Goal: Complete application form: Complete application form

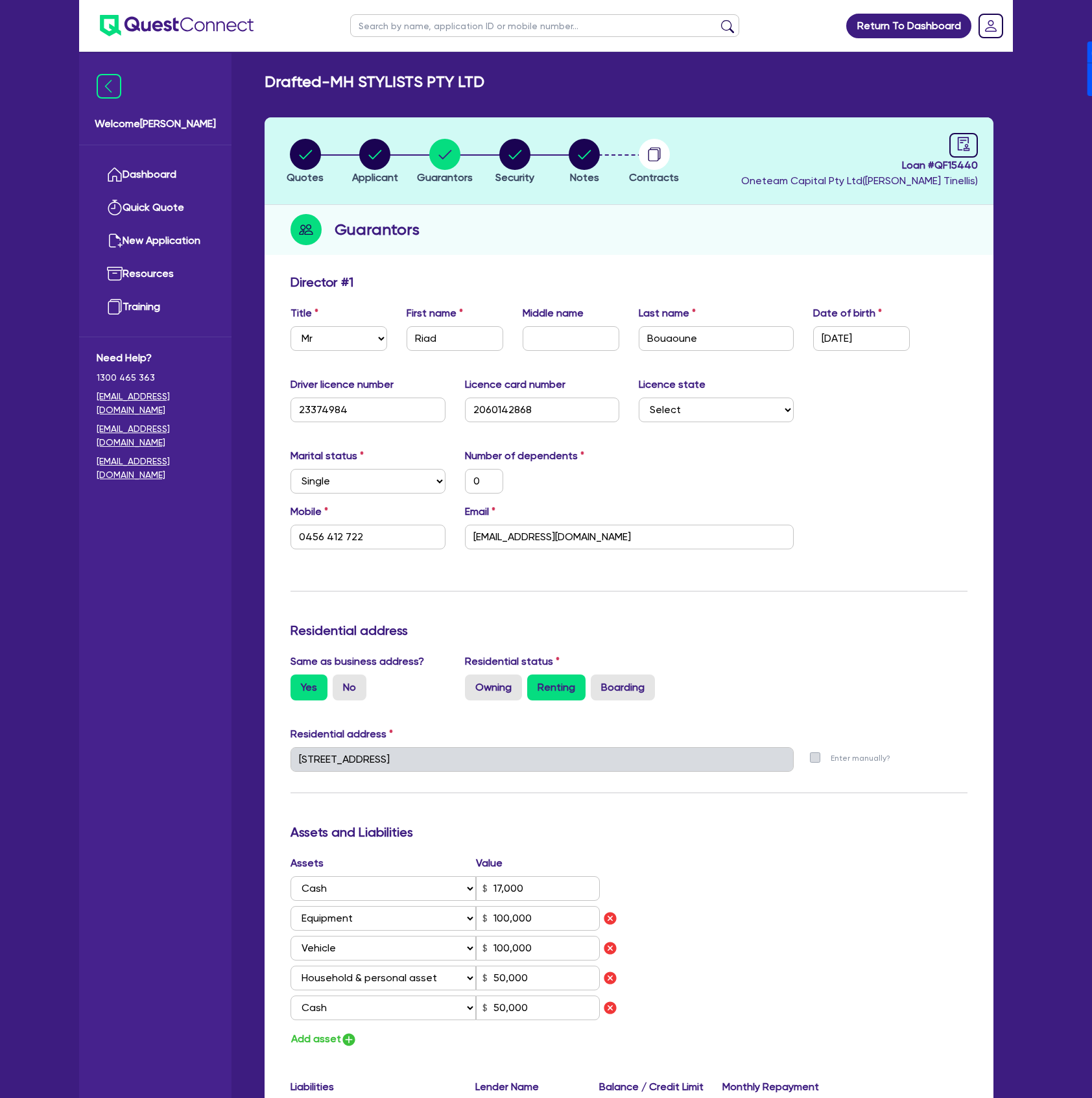
select select "MR"
select select "[GEOGRAPHIC_DATA]"
select select "SINGLE"
select select "CASH"
select select "EQUIPMENT"
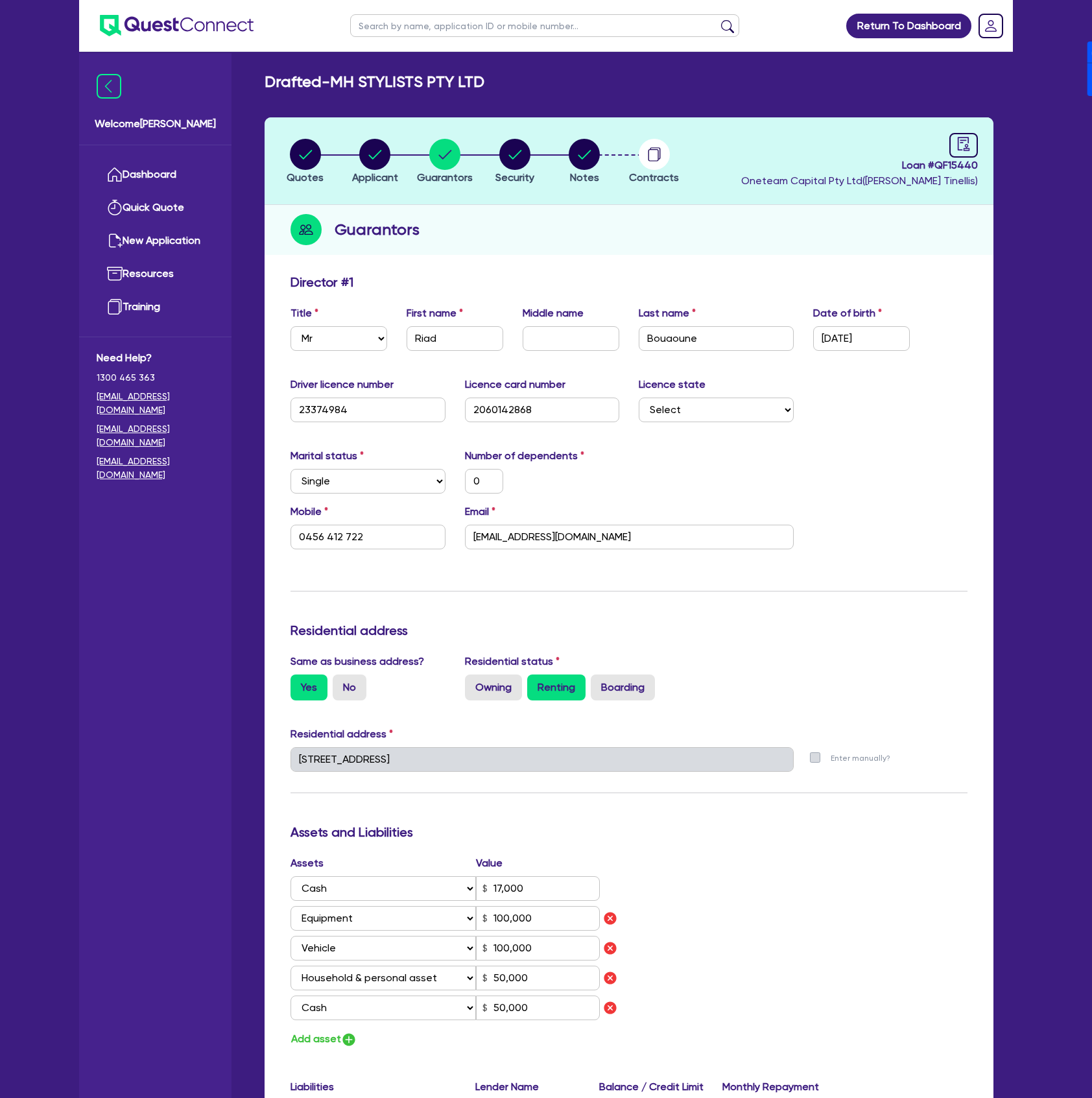
select select "VEHICLE"
select select "HOUSEHOLD_PERSONAL"
select select "CASH"
select select "VEHICLE_LOAN"
click at [833, 220] on div "Guarantors" at bounding box center [628, 230] width 729 height 50
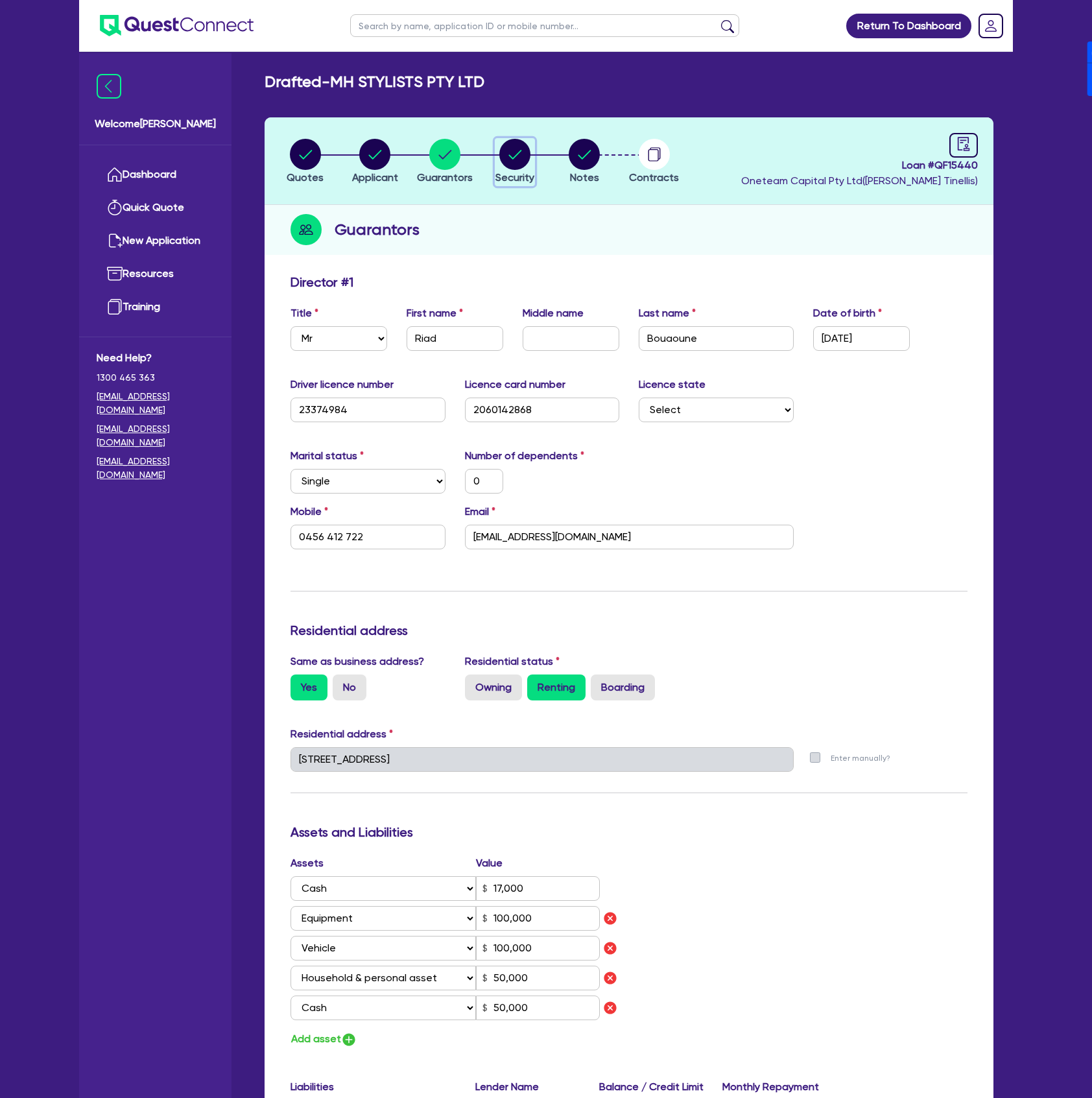
click at [513, 157] on icon "button" at bounding box center [514, 154] width 13 height 9
select select "CARS_AND_LIGHT_TRUCKS"
select select "PASSENGER_VEHICLES"
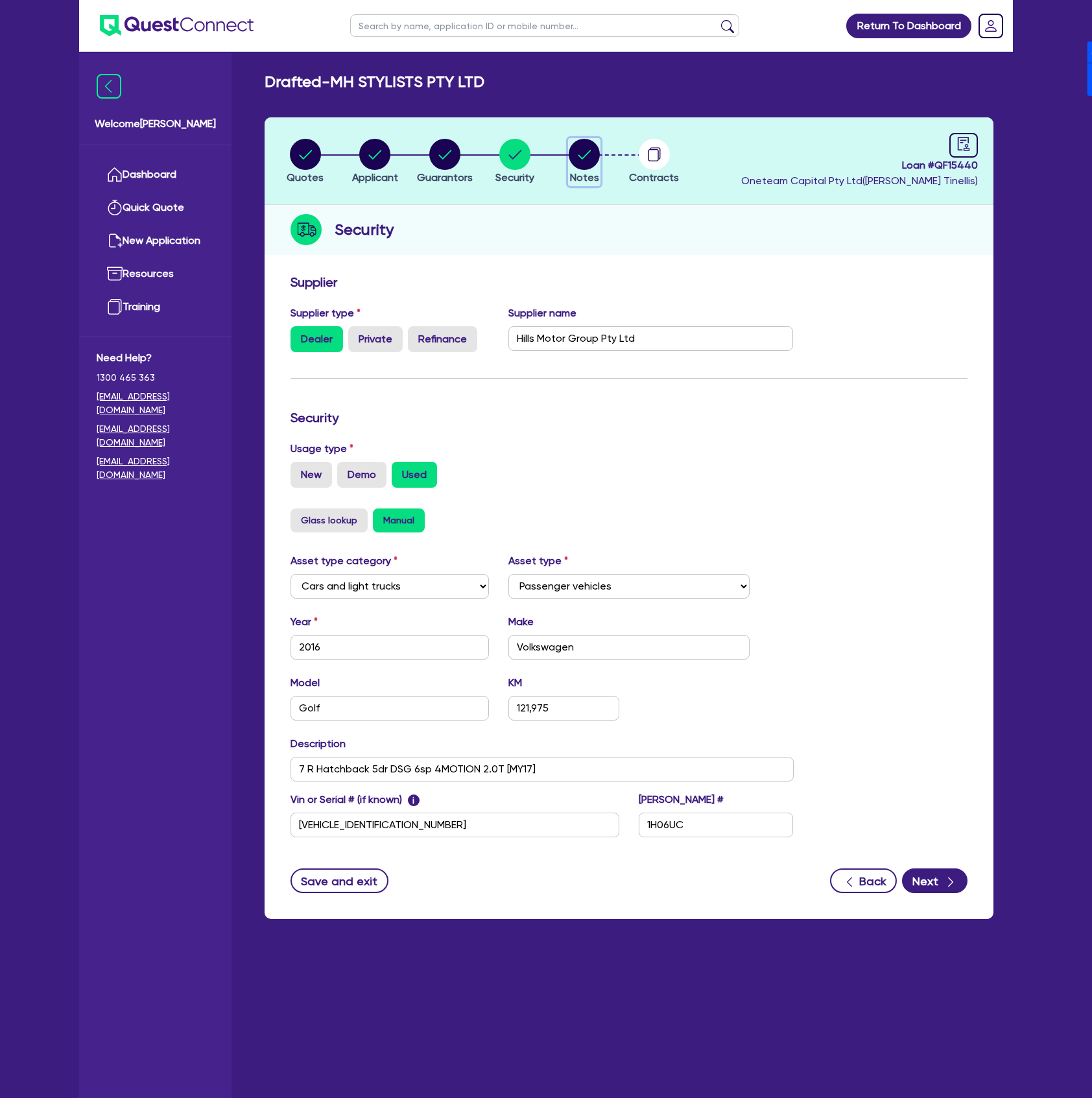
click at [579, 156] on icon "button" at bounding box center [585, 154] width 13 height 9
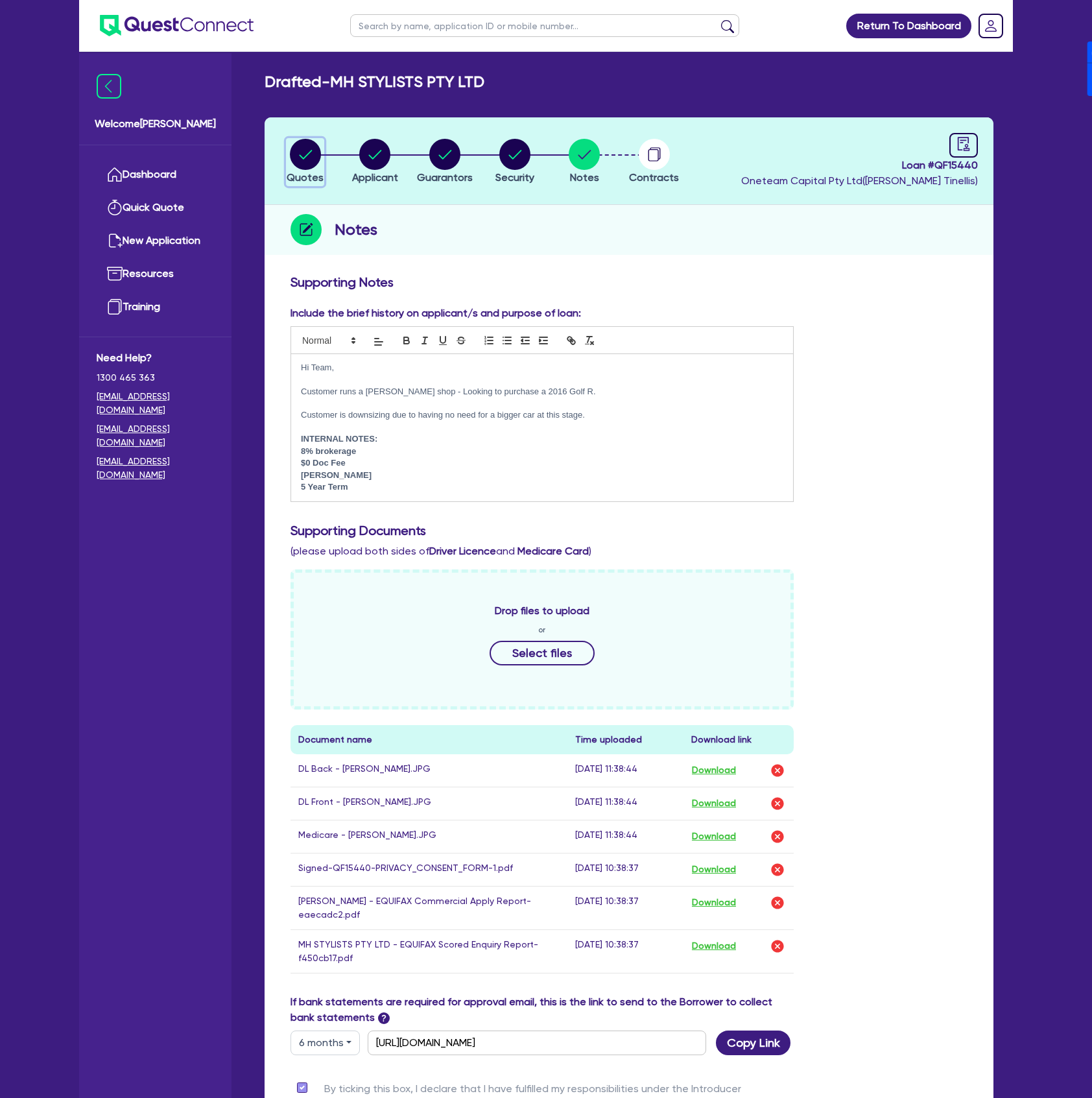
click at [321, 153] on div "button" at bounding box center [305, 154] width 37 height 31
select select "Other"
select select "CARS_AND_LIGHT_TRUCKS"
select select "PASSENGER_VEHICLES"
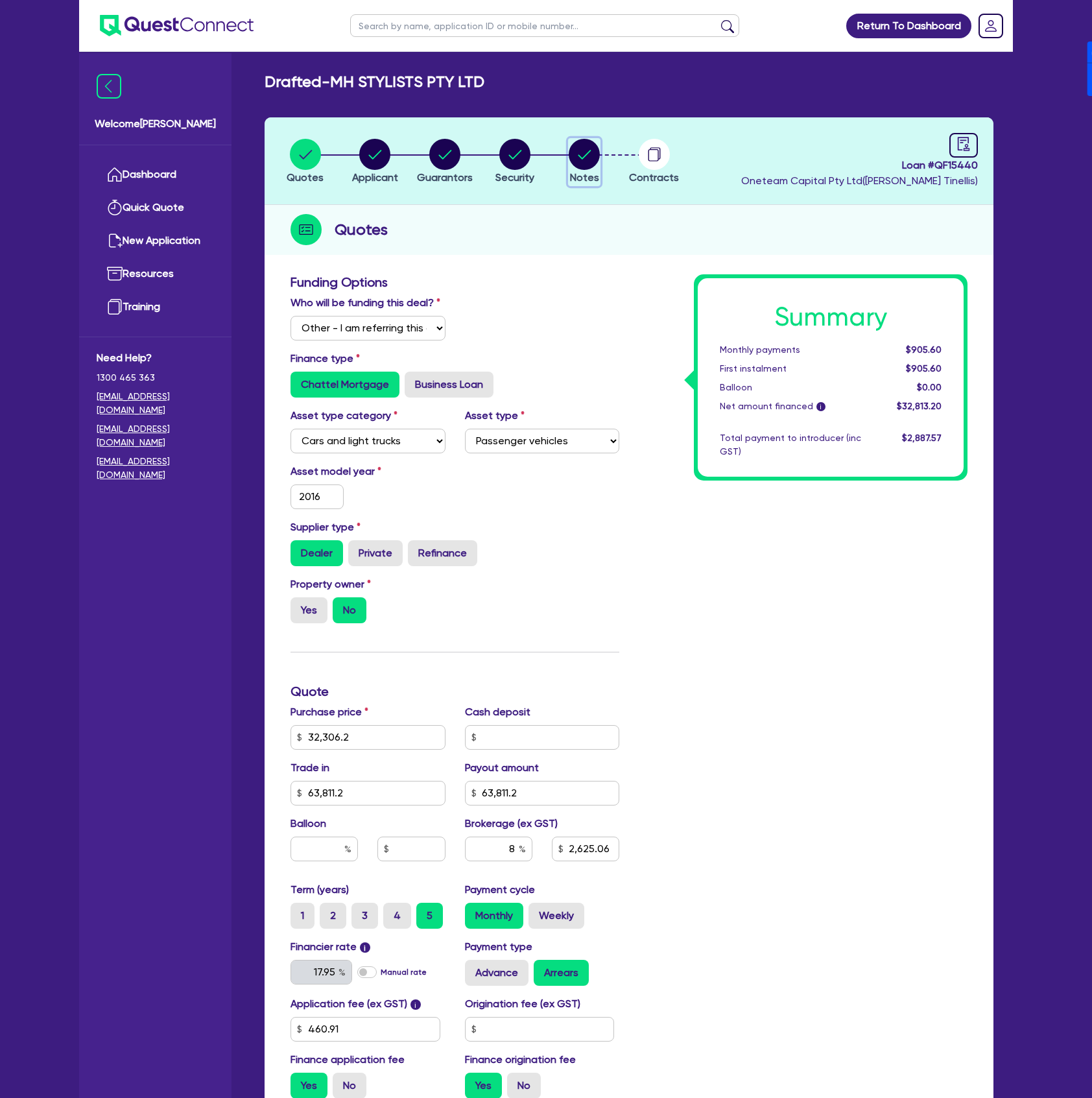
click at [582, 149] on circle "button" at bounding box center [584, 154] width 31 height 31
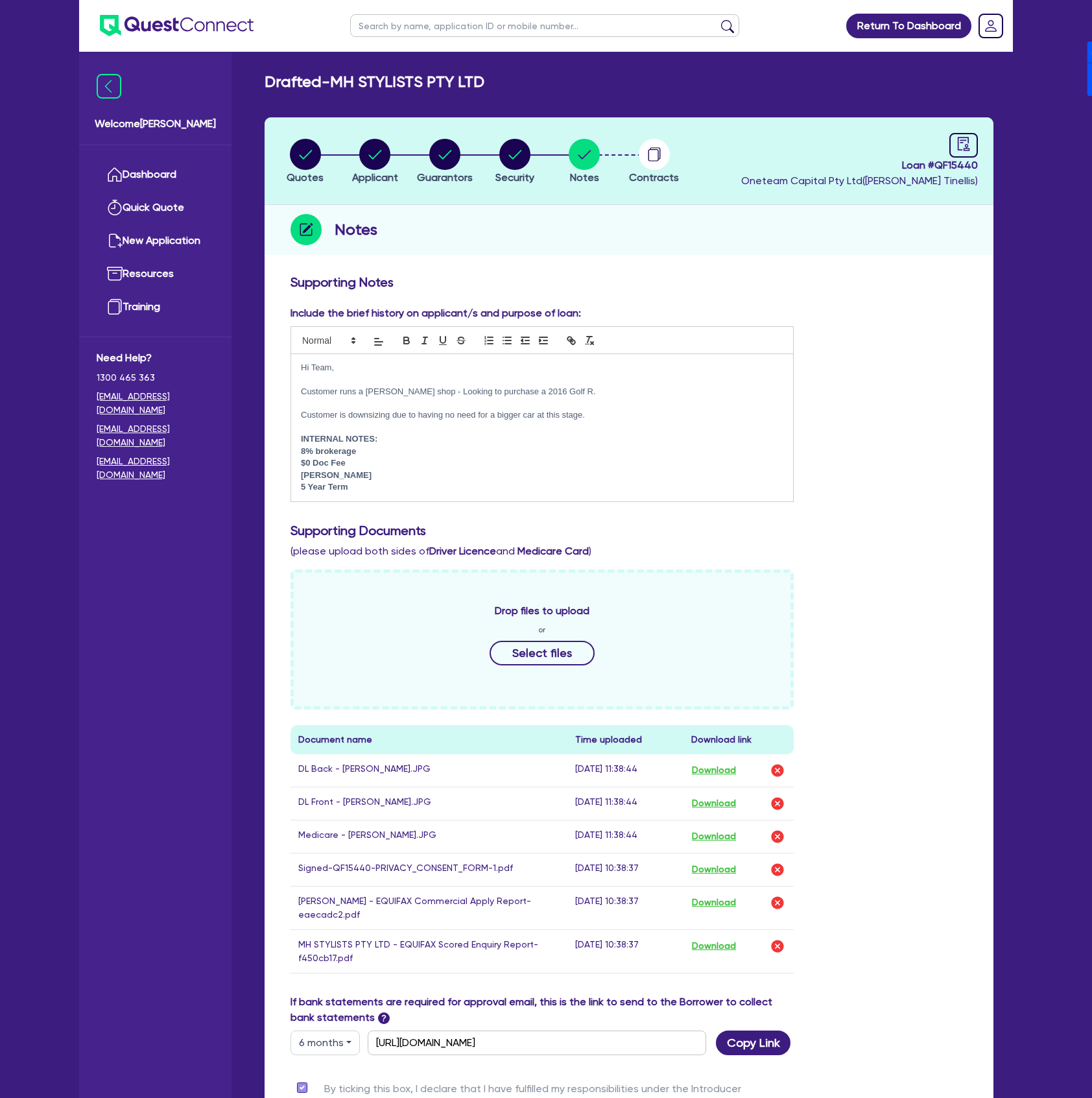
click at [390, 488] on p "5 Year Term" at bounding box center [542, 487] width 482 height 12
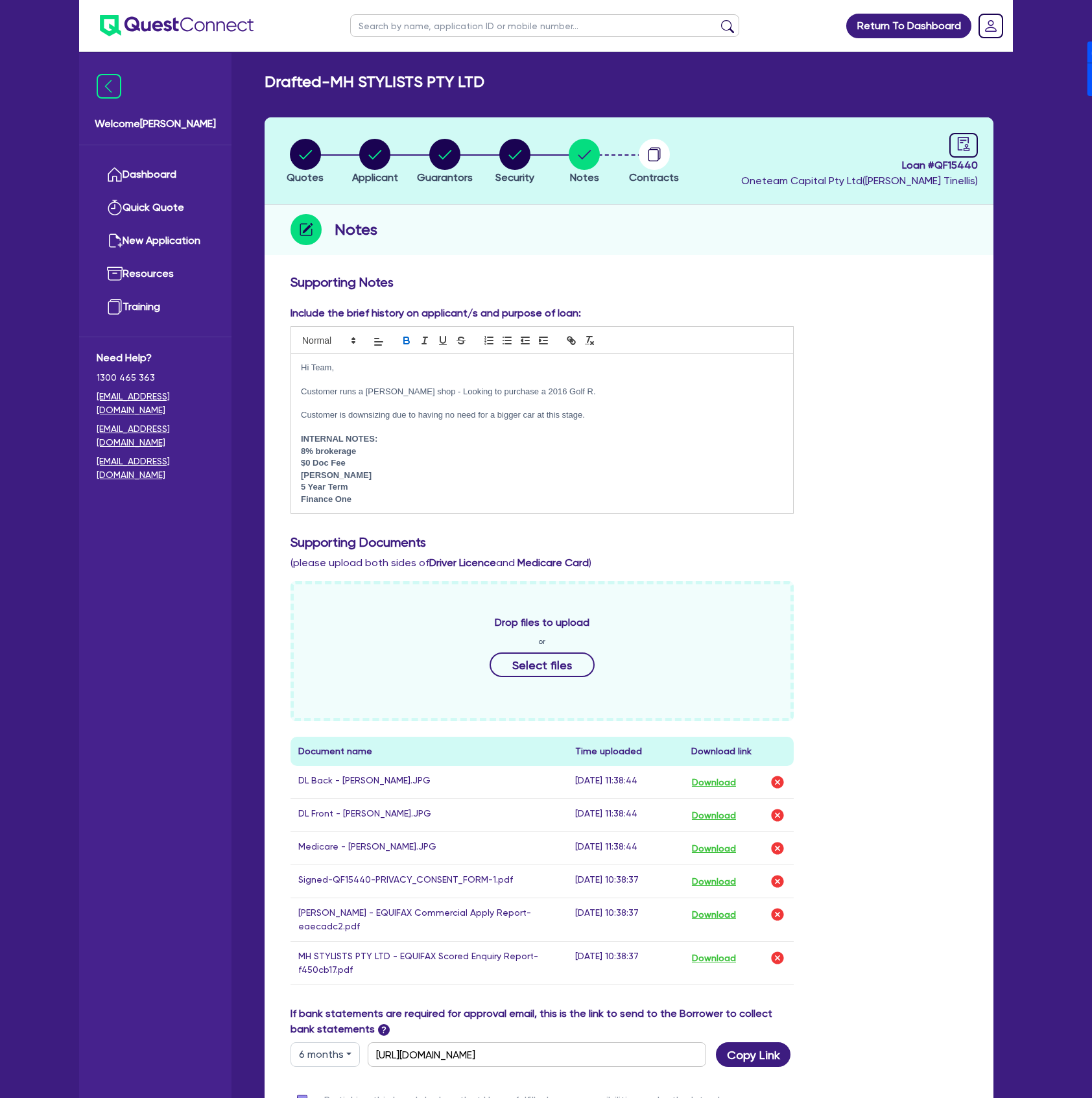
click at [961, 159] on span "Loan # QF15440" at bounding box center [859, 165] width 236 height 15
copy span "QF15440"
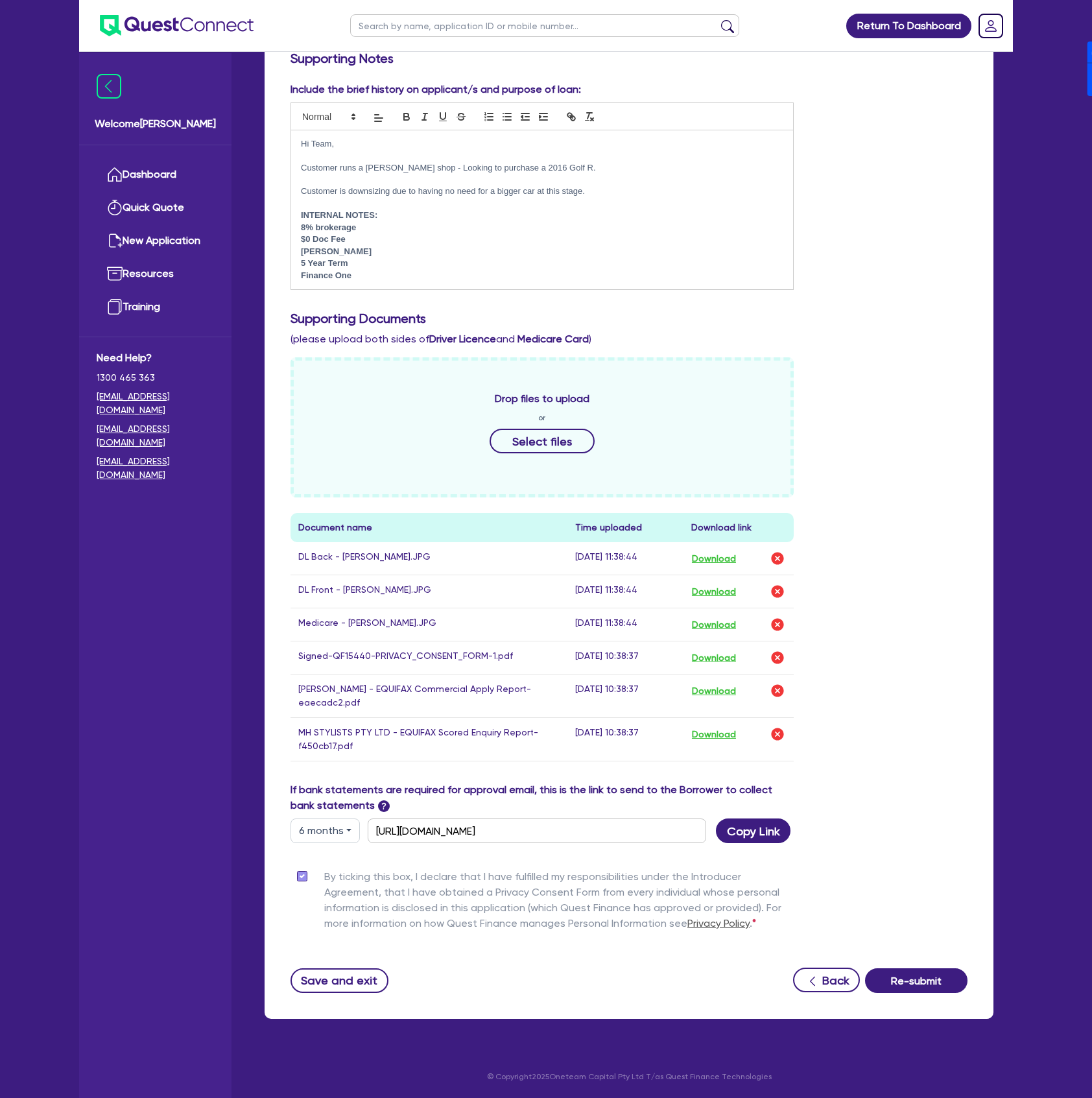
scroll to position [227, 0]
click at [922, 991] on button "Re-submit" at bounding box center [915, 980] width 102 height 25
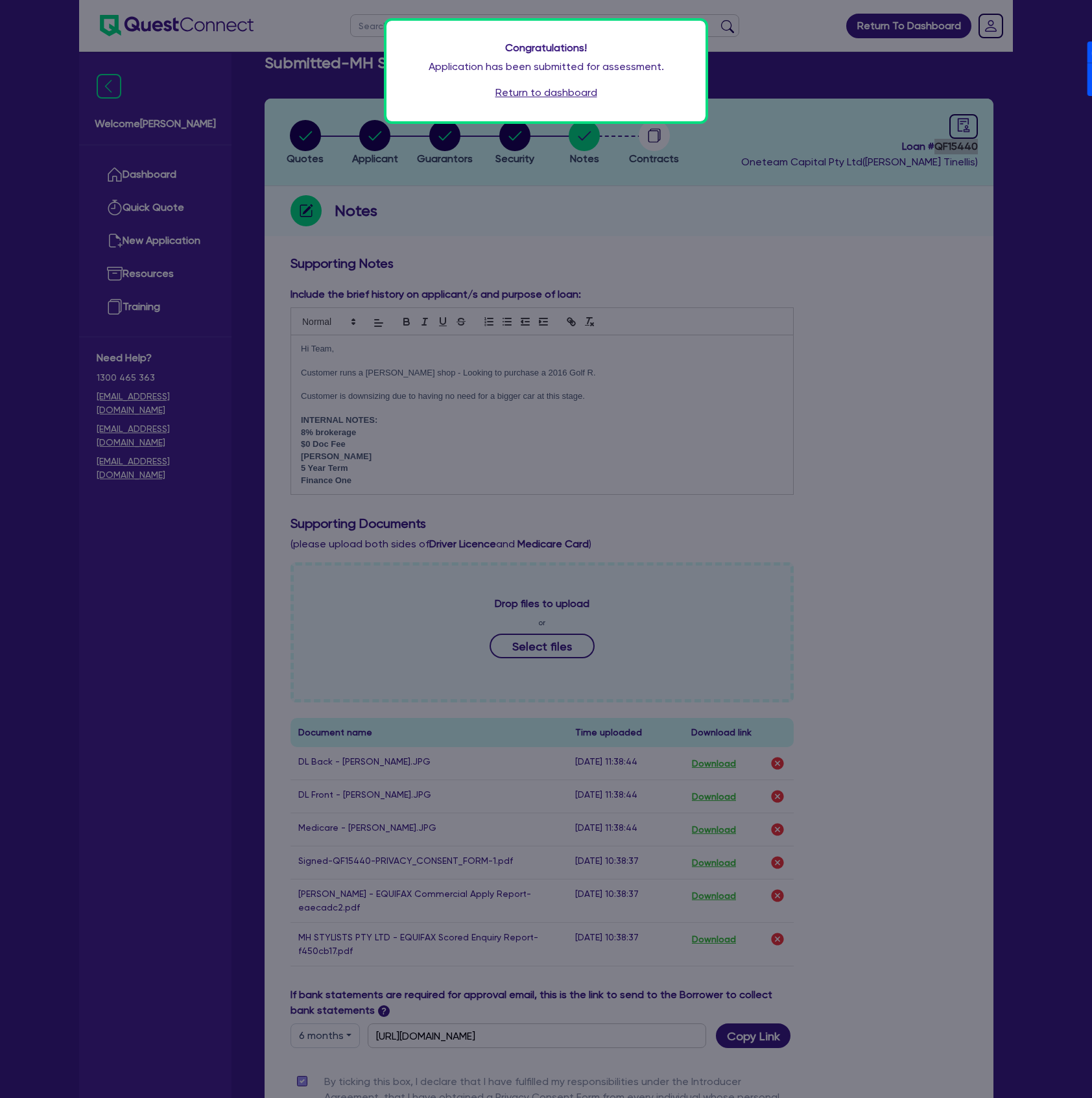
scroll to position [0, 0]
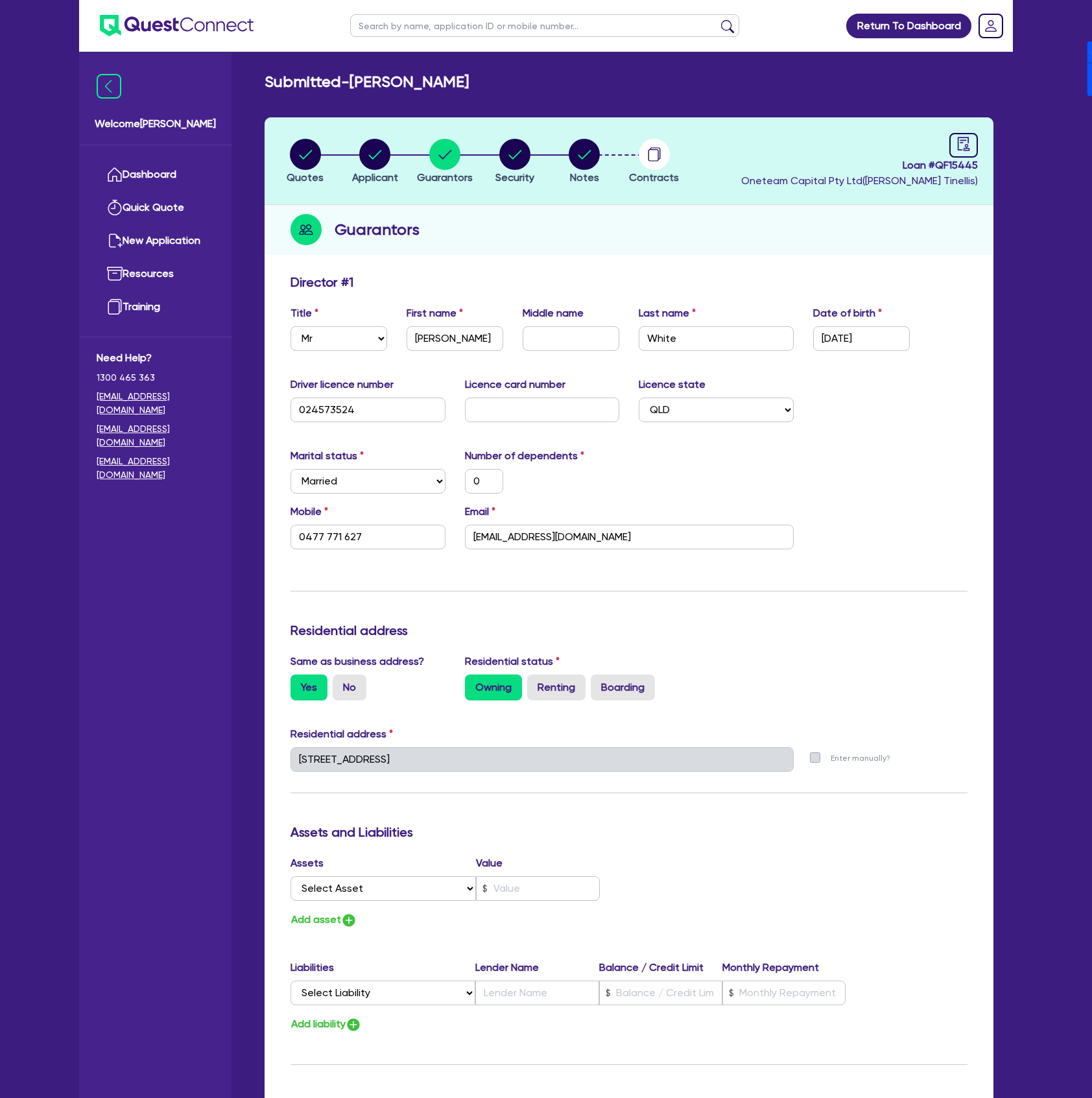
select select "MR"
select select "QLD"
select select "MARRIED"
click at [162, 165] on link "Dashboard" at bounding box center [155, 174] width 117 height 33
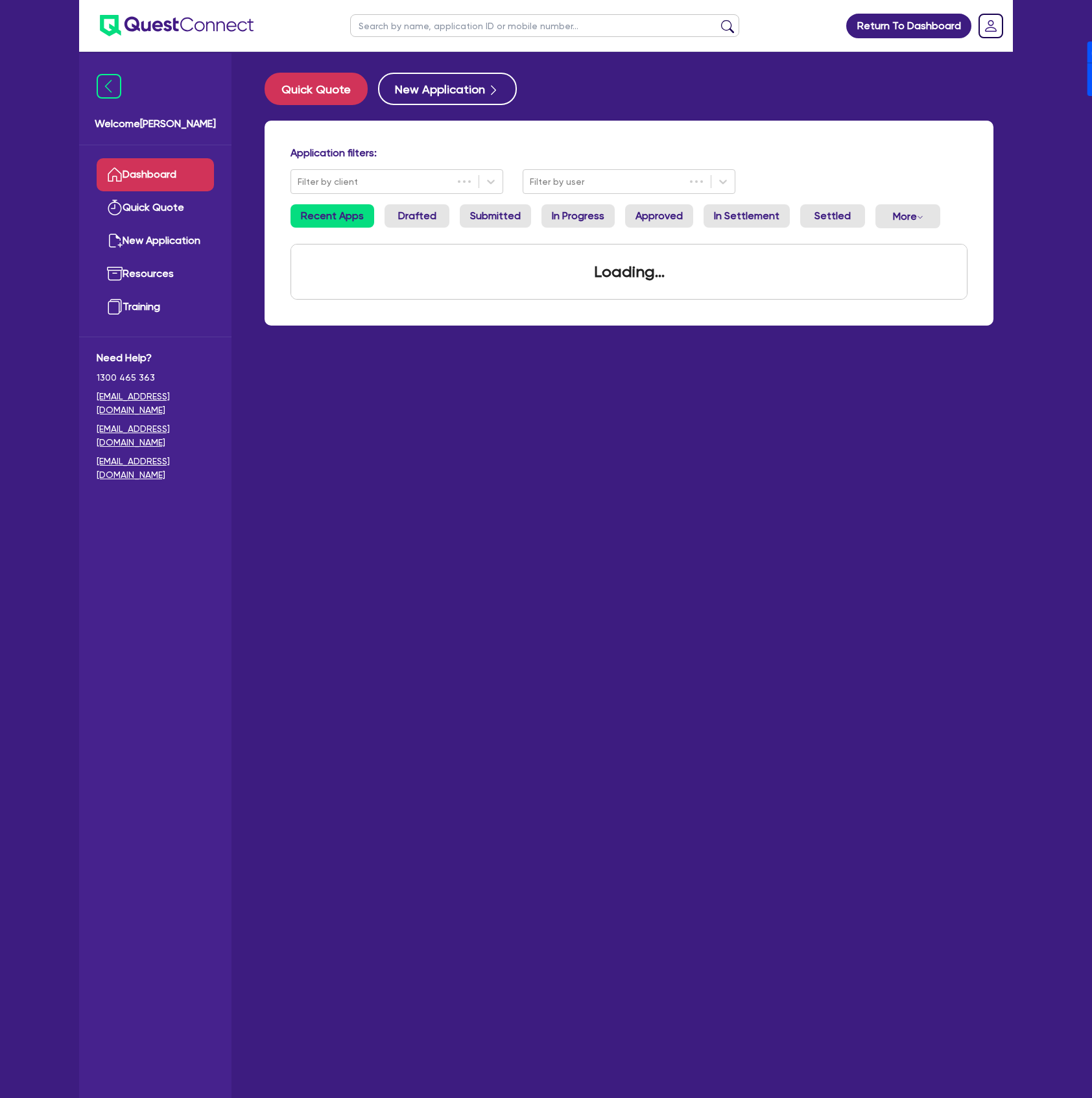
click at [450, 16] on input "text" at bounding box center [545, 26] width 389 height 23
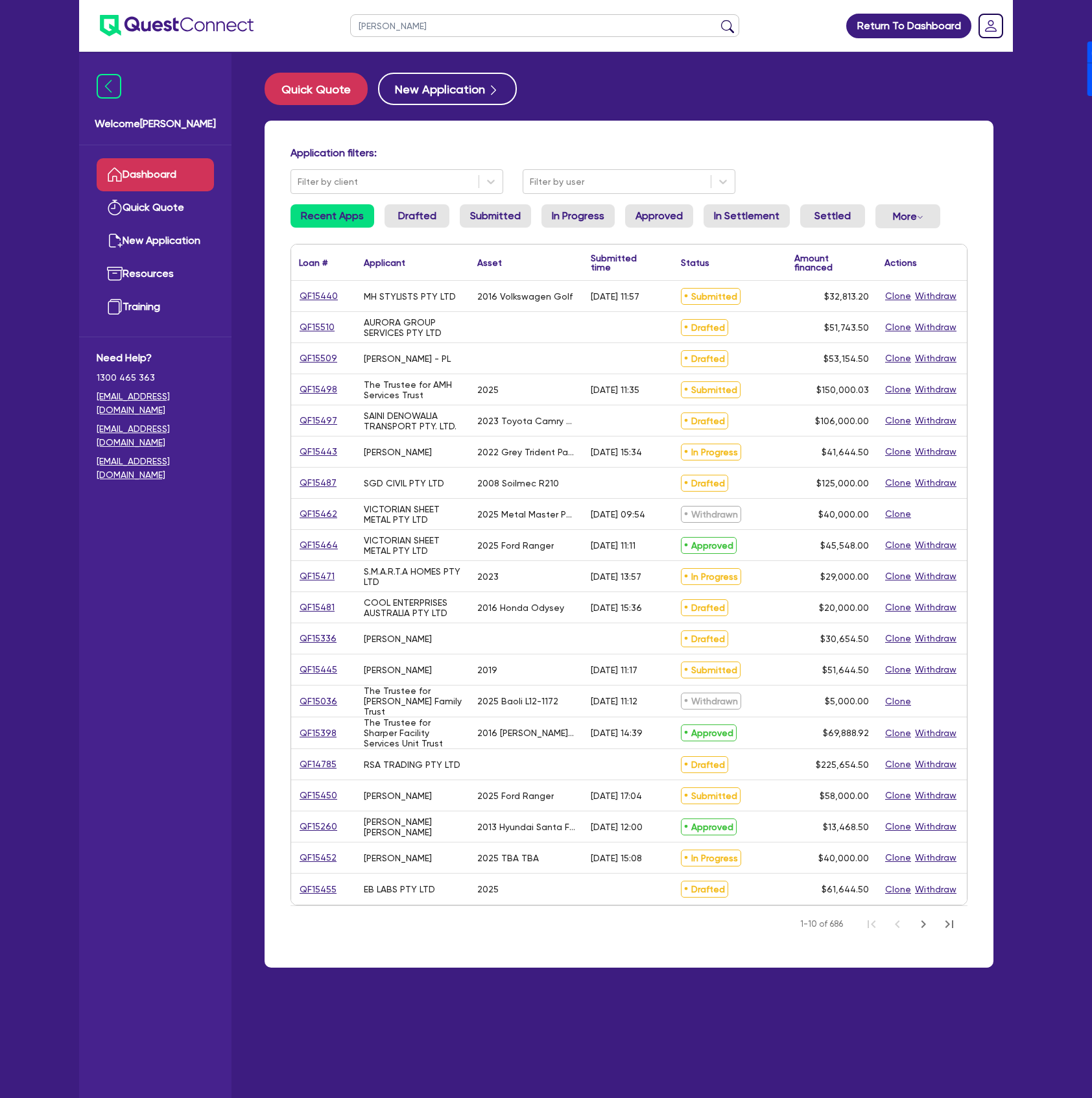
click at [717, 19] on button "submit" at bounding box center [727, 28] width 21 height 18
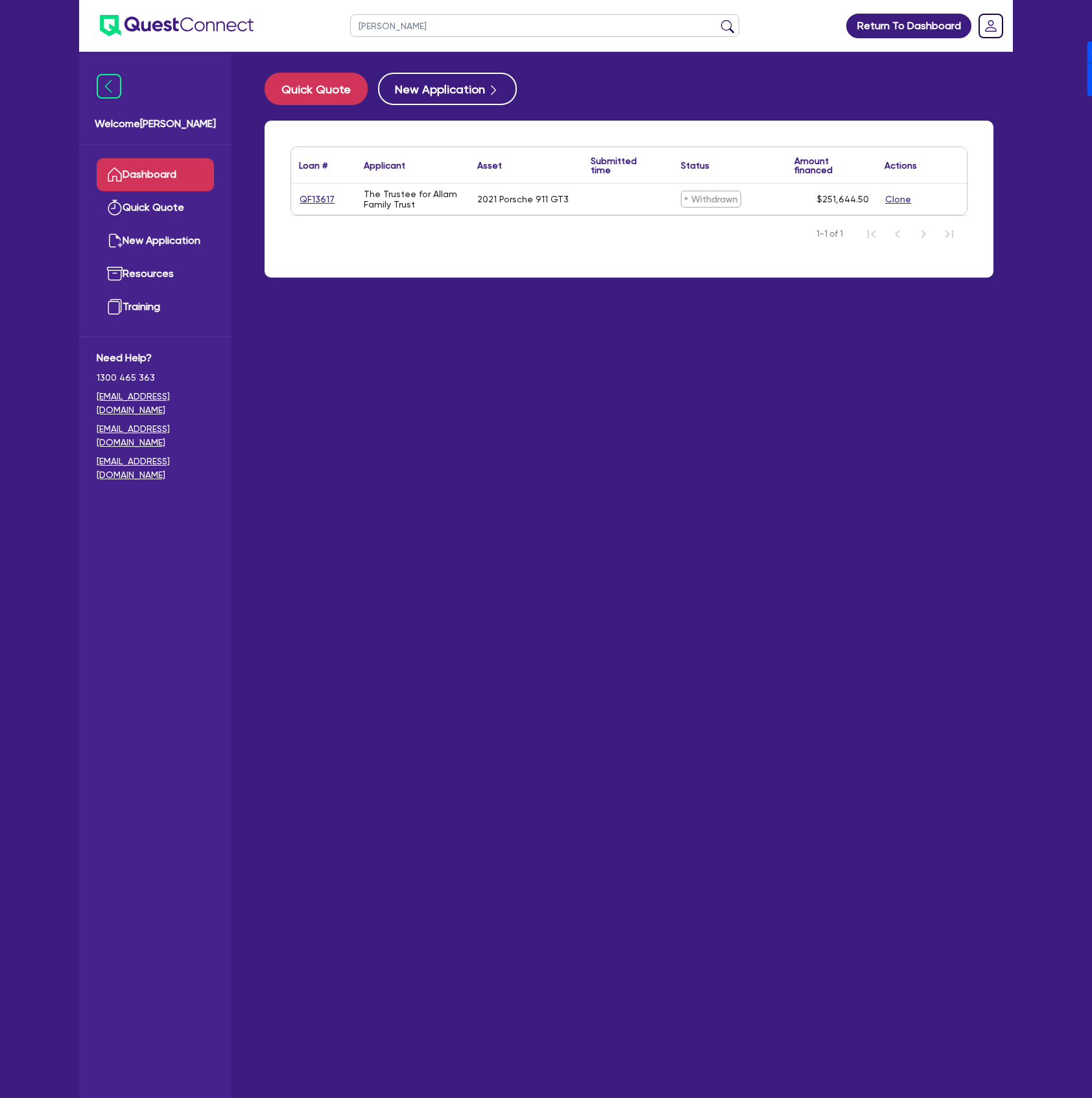
click at [431, 22] on input "OMAR" at bounding box center [545, 26] width 389 height 23
type input "O"
type input "Omar"
click at [717, 19] on button "submit" at bounding box center [727, 28] width 21 height 18
